Goal: Information Seeking & Learning: Learn about a topic

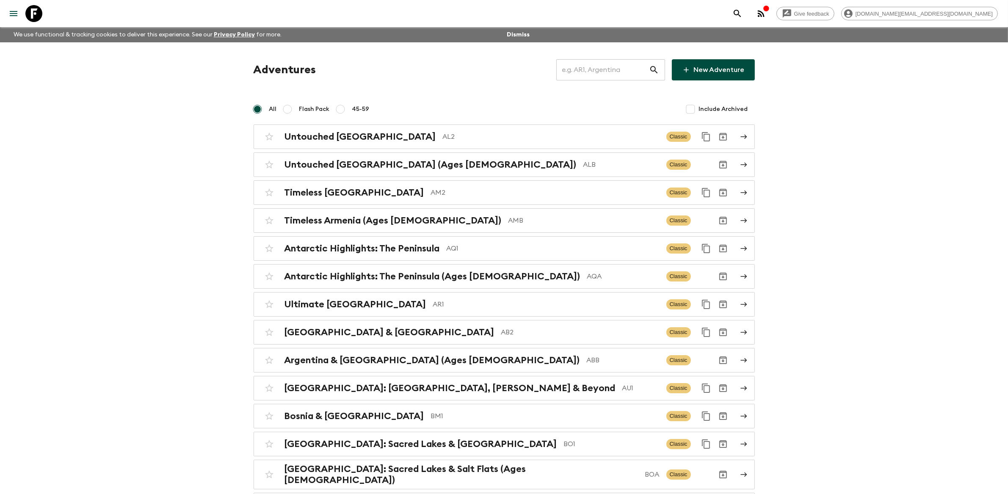
click at [601, 76] on input "text" at bounding box center [602, 70] width 93 height 24
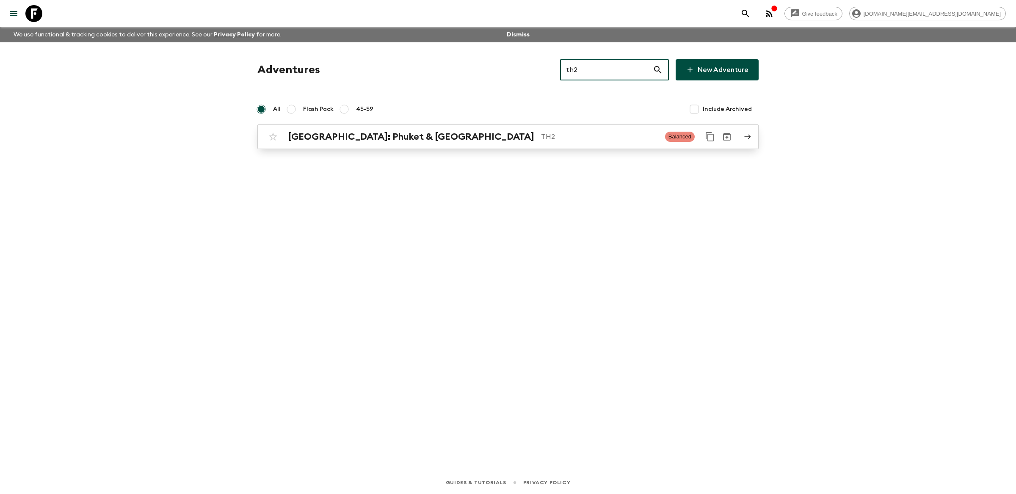
type input "th2"
click at [572, 136] on p "TH2" at bounding box center [599, 137] width 117 height 10
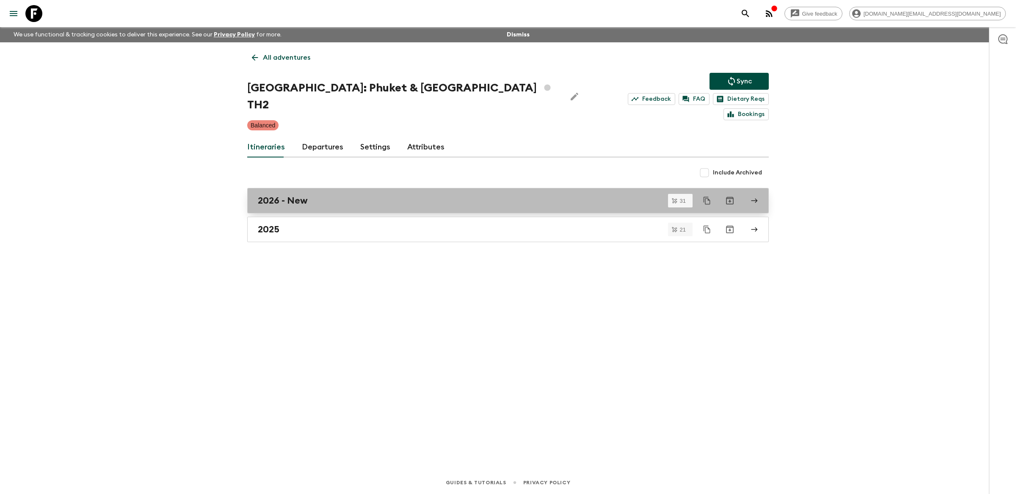
click at [359, 192] on link "2026 - New" at bounding box center [508, 200] width 522 height 25
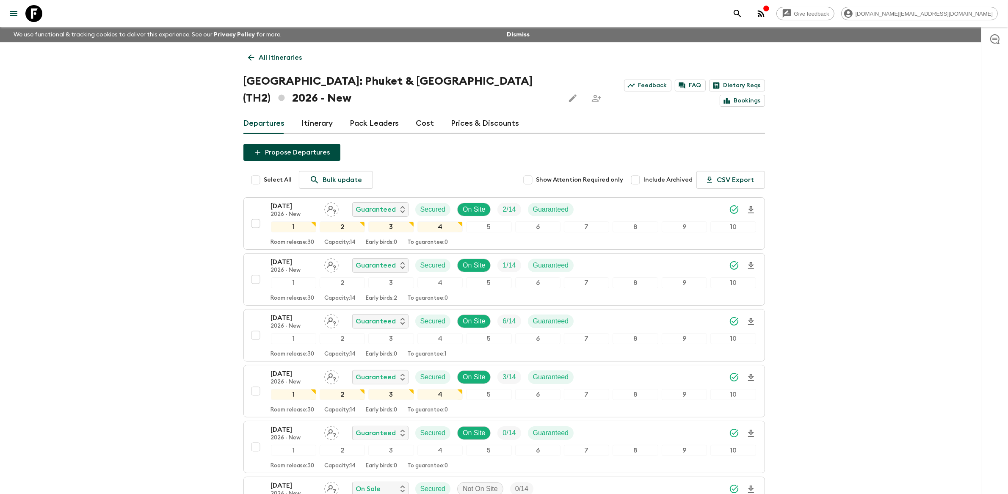
click at [464, 124] on link "Prices & Discounts" at bounding box center [485, 123] width 68 height 20
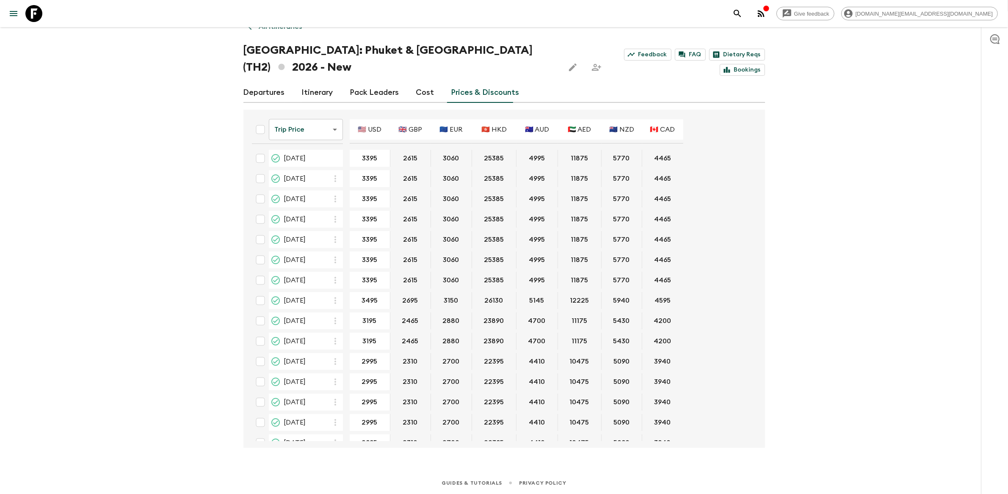
click at [273, 93] on link "Departures" at bounding box center [263, 93] width 41 height 20
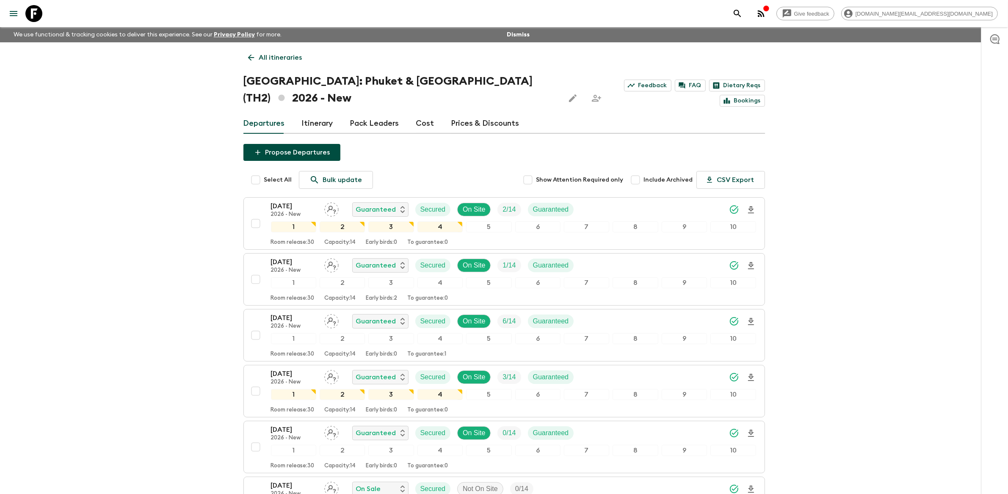
click at [279, 58] on p "All itineraries" at bounding box center [280, 57] width 43 height 10
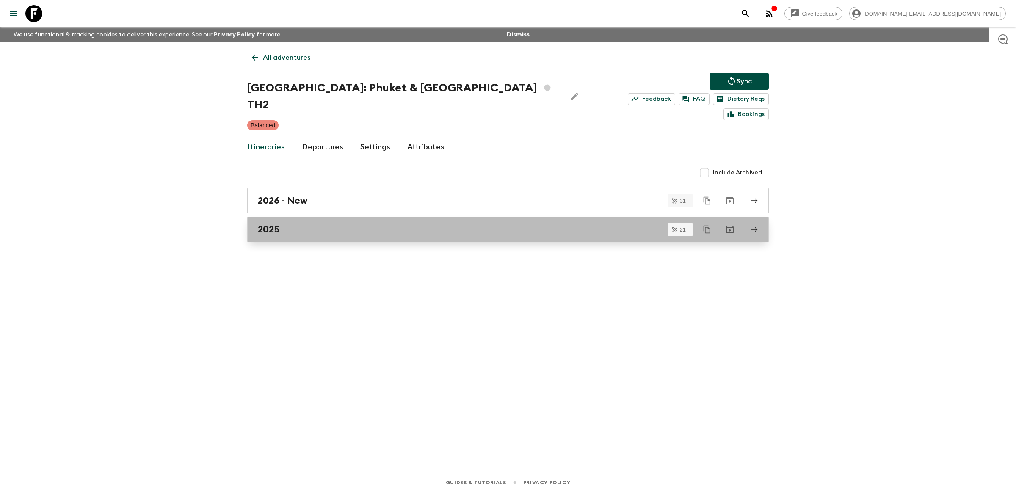
click at [371, 220] on link "2025" at bounding box center [508, 229] width 522 height 25
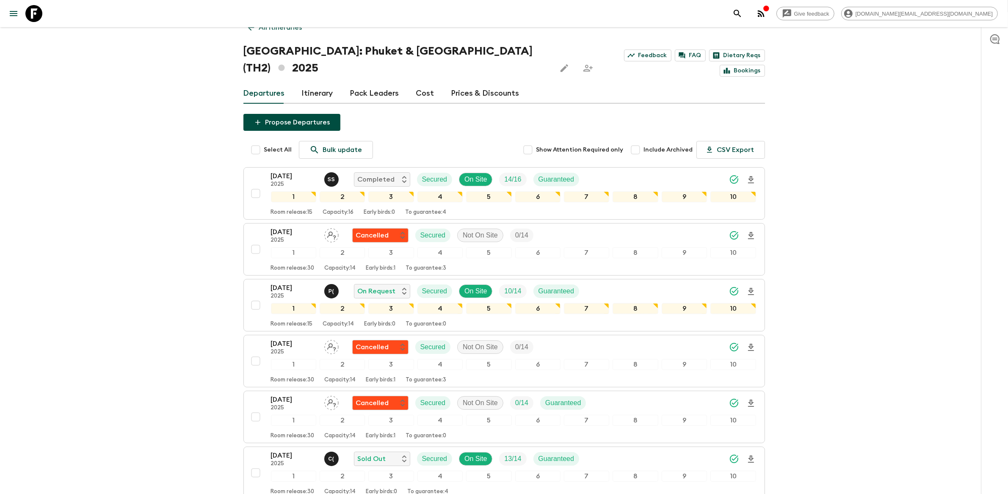
scroll to position [30, 0]
click at [655, 146] on span "Include Archived" at bounding box center [668, 150] width 49 height 8
click at [644, 142] on input "Include Archived" at bounding box center [635, 150] width 17 height 17
checkbox input "true"
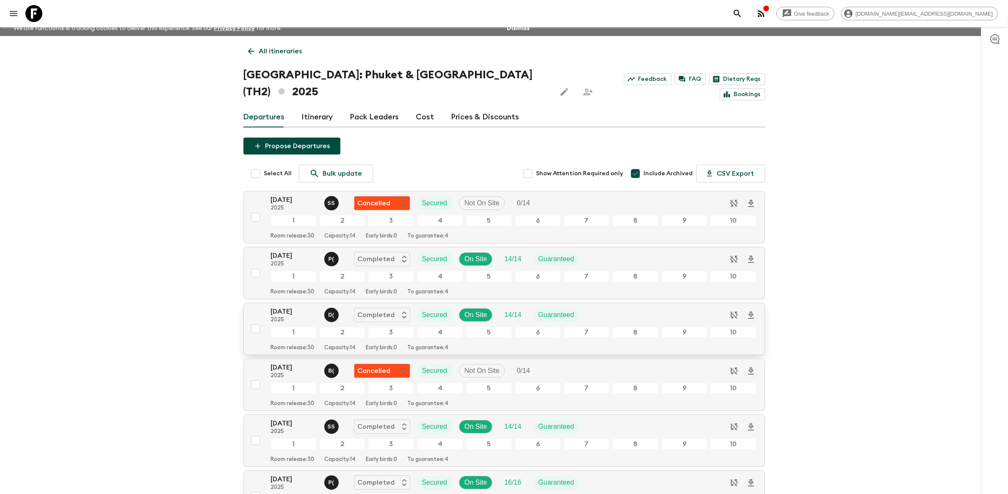
scroll to position [0, 0]
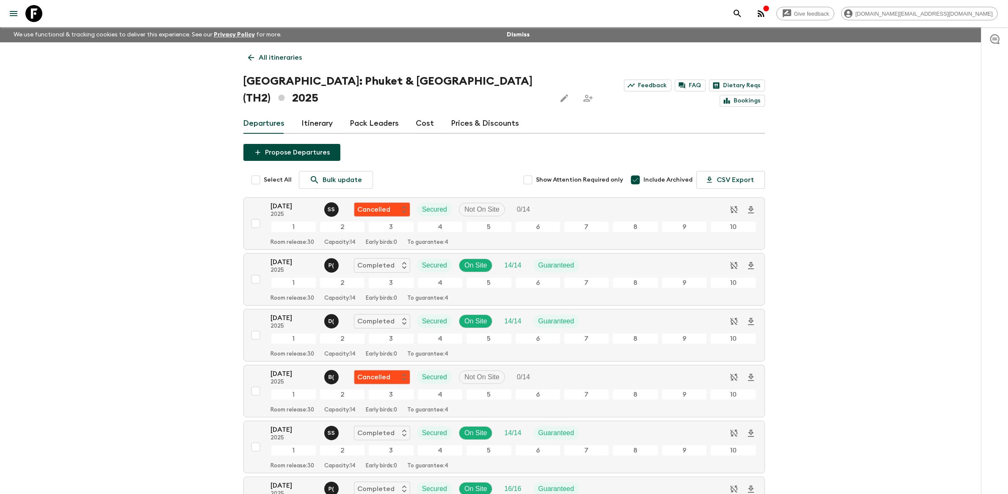
click at [280, 61] on p "All itineraries" at bounding box center [280, 57] width 43 height 10
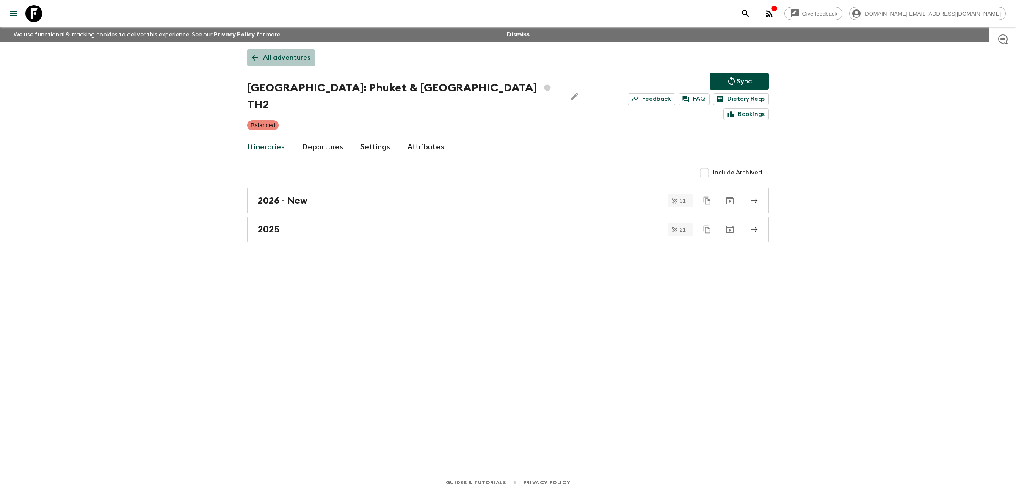
click at [280, 61] on p "All adventures" at bounding box center [286, 57] width 47 height 10
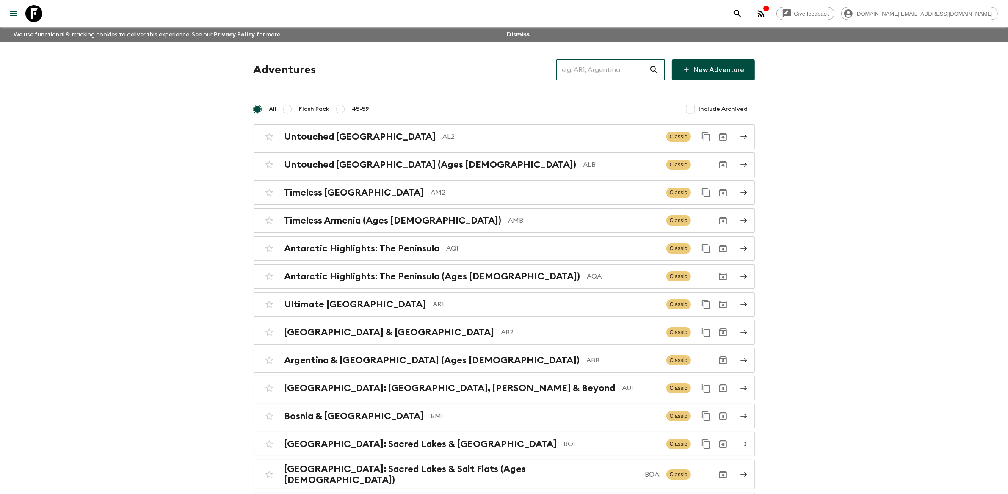
click at [601, 75] on input "text" at bounding box center [602, 70] width 93 height 24
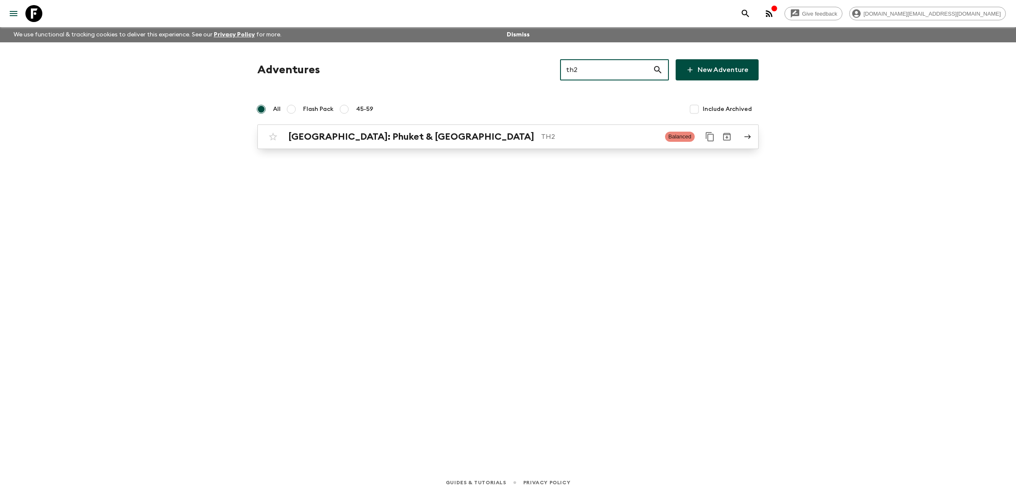
type input "th2"
click at [545, 144] on div "[GEOGRAPHIC_DATA]: Phuket & Andaman Coast TH2 Balanced" at bounding box center [492, 136] width 454 height 17
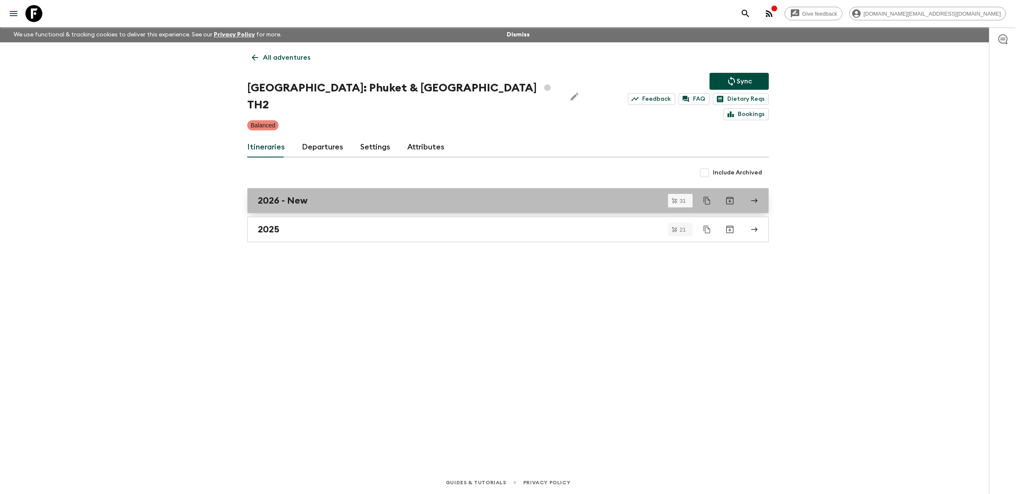
click at [544, 195] on div "2026 - New" at bounding box center [500, 200] width 484 height 11
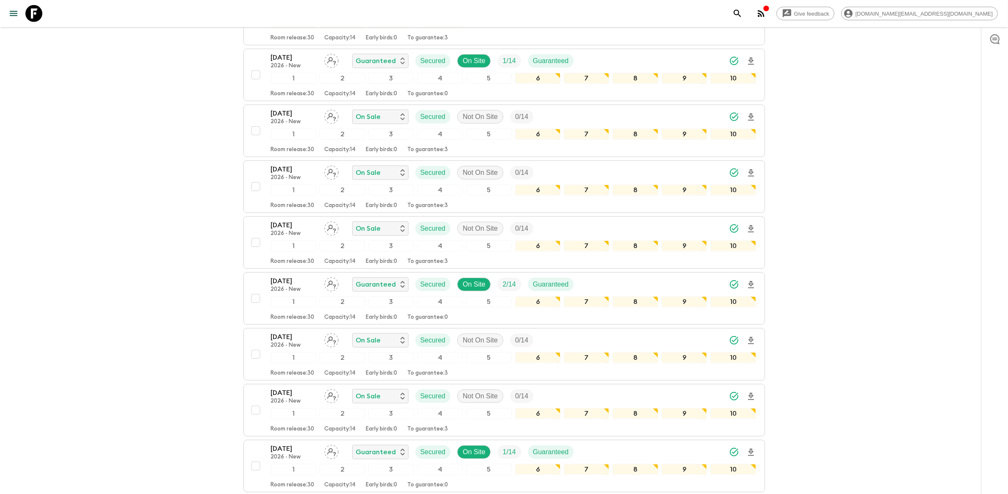
scroll to position [631, 0]
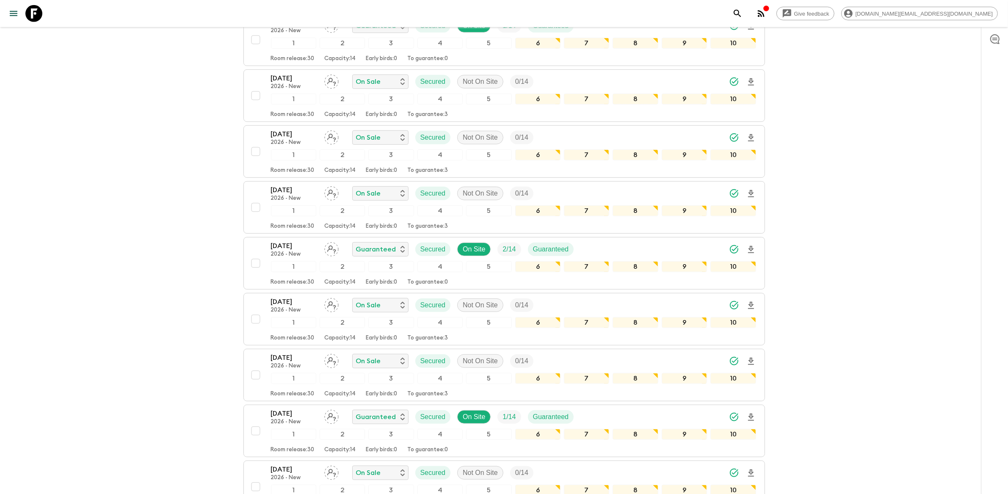
click at [793, 281] on div "Give feedback [DOMAIN_NAME][EMAIL_ADDRESS][DOMAIN_NAME] We use functional & tra…" at bounding box center [504, 370] width 1008 height 2003
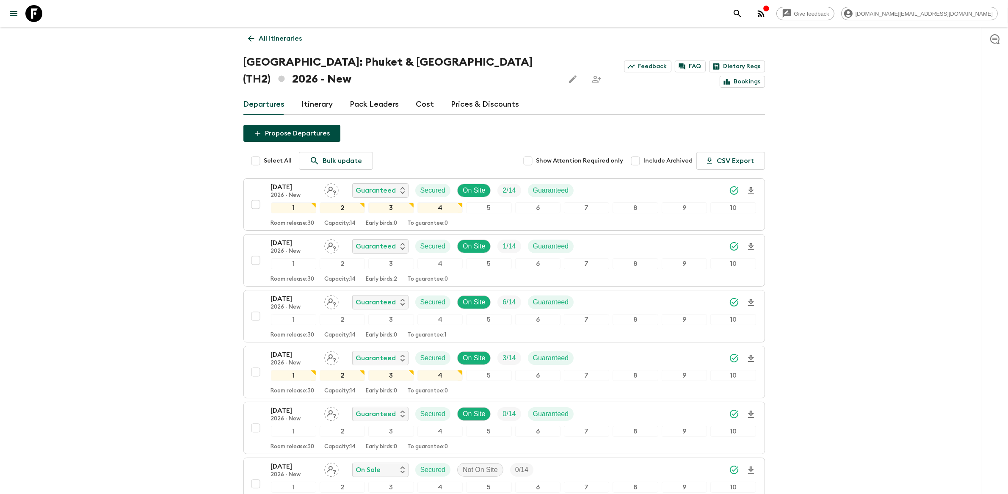
scroll to position [0, 0]
